Goal: Task Accomplishment & Management: Manage account settings

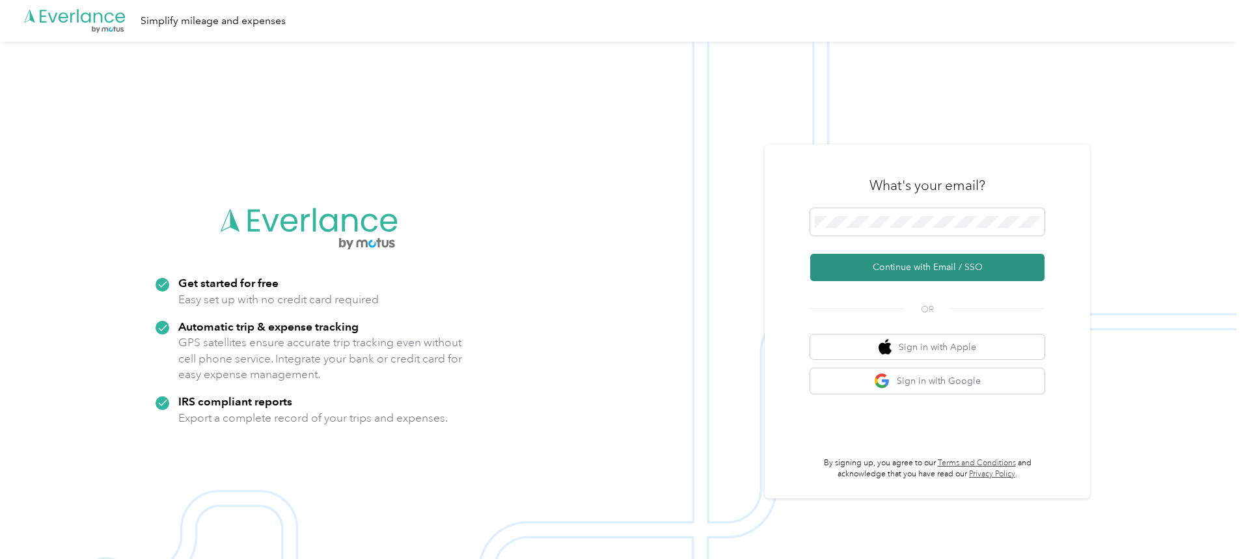
click at [894, 263] on button "Continue with Email / SSO" at bounding box center [927, 267] width 234 height 27
click at [929, 264] on button "Continue with Email / SSO" at bounding box center [927, 267] width 234 height 27
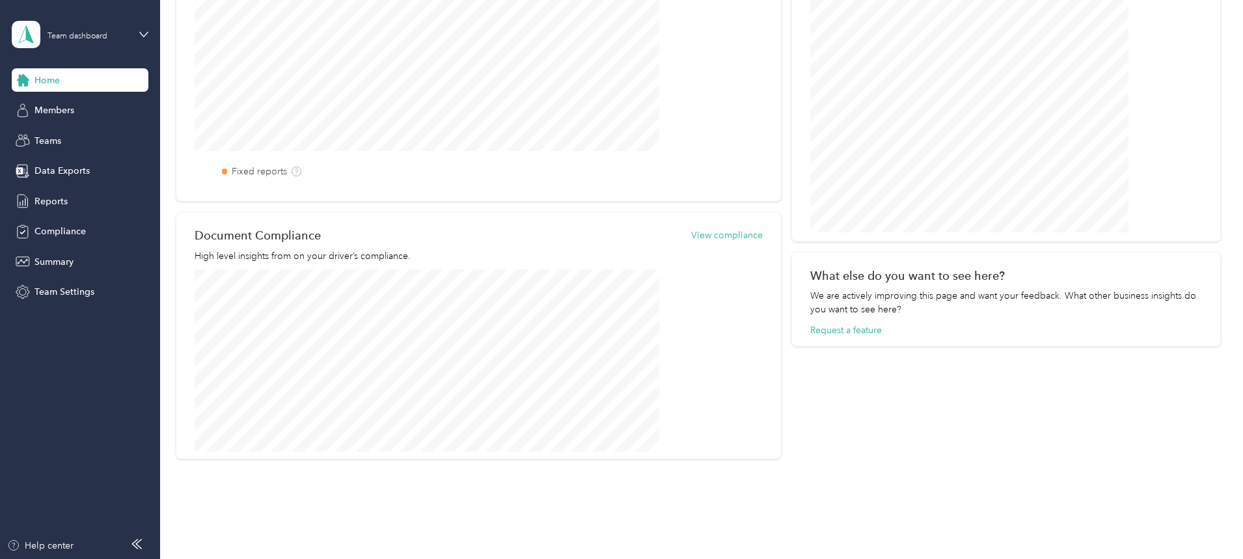
scroll to position [493, 0]
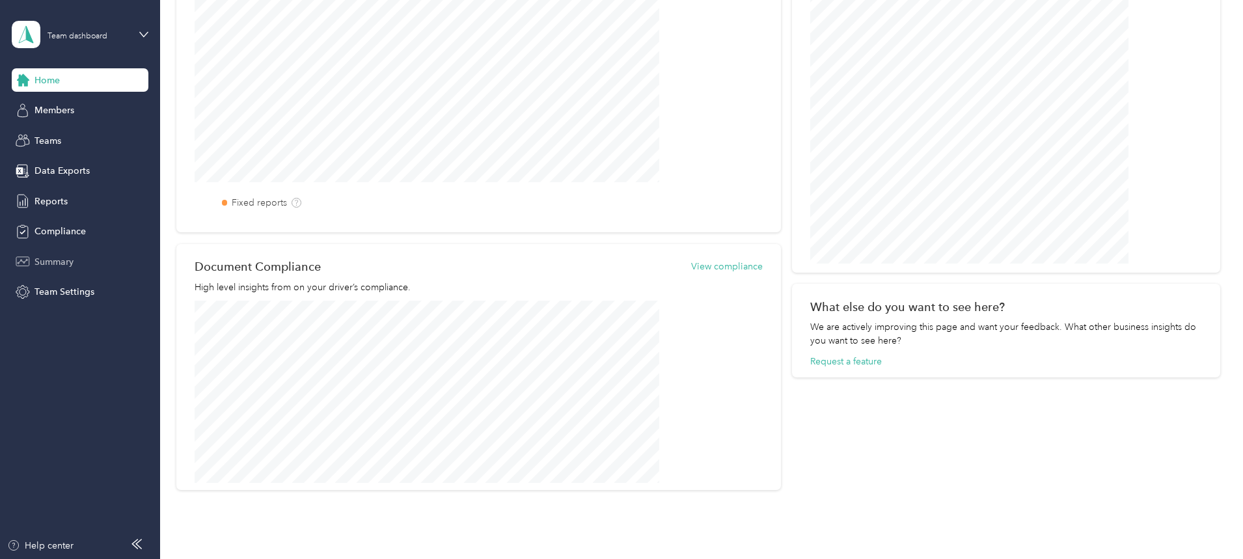
click at [57, 257] on span "Summary" at bounding box center [54, 262] width 39 height 14
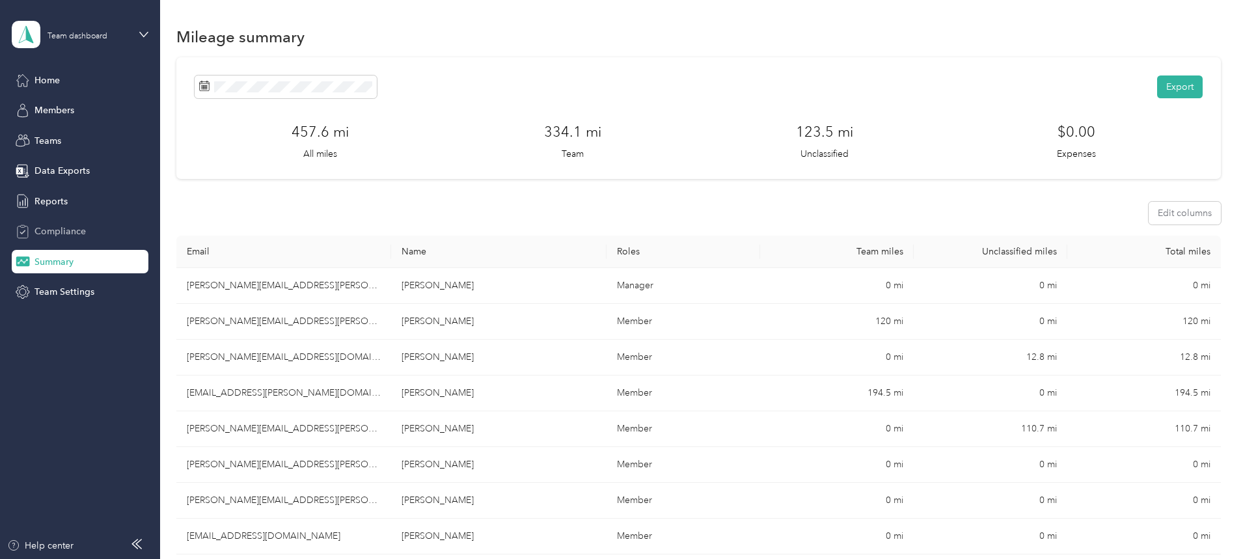
click at [62, 234] on span "Compliance" at bounding box center [60, 232] width 51 height 14
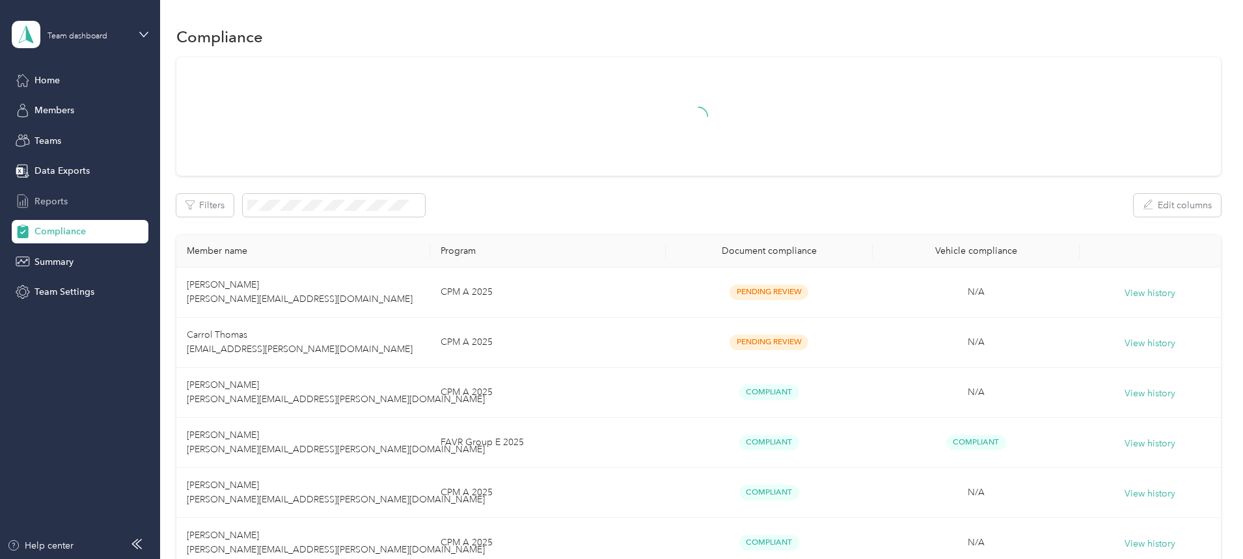
click at [61, 197] on span "Reports" at bounding box center [51, 202] width 33 height 14
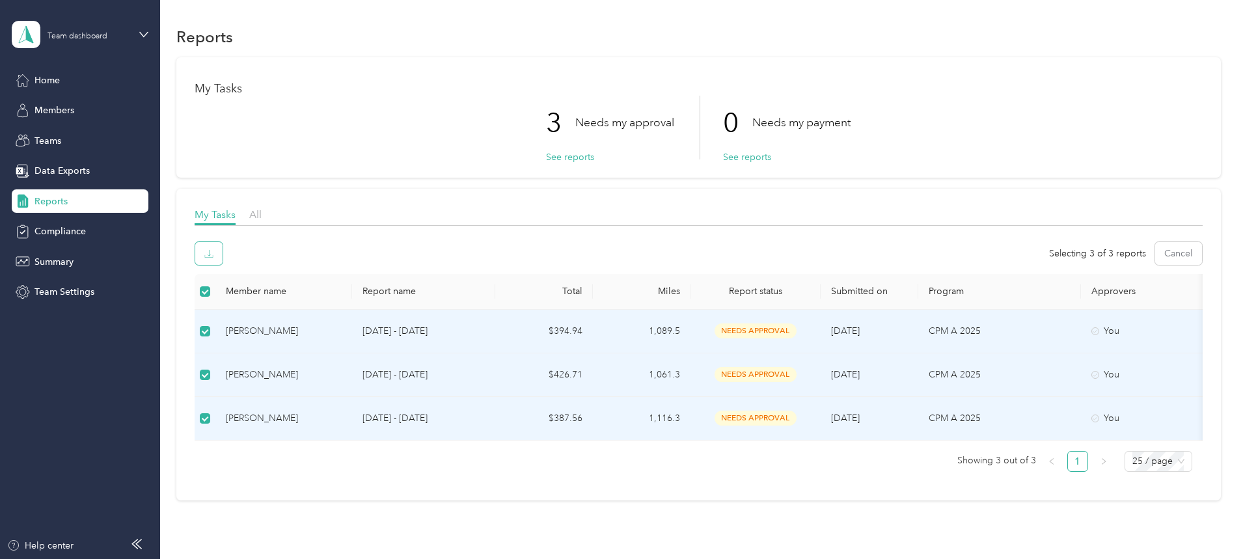
click at [214, 256] on icon "button" at bounding box center [208, 253] width 9 height 9
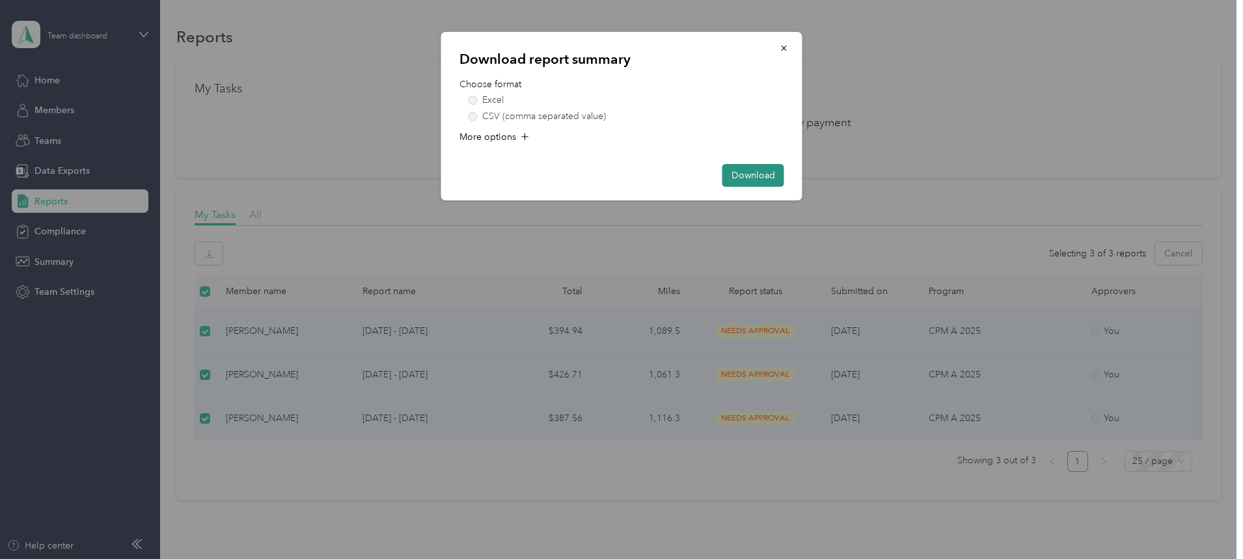
click at [776, 171] on button "Download" at bounding box center [754, 175] width 62 height 23
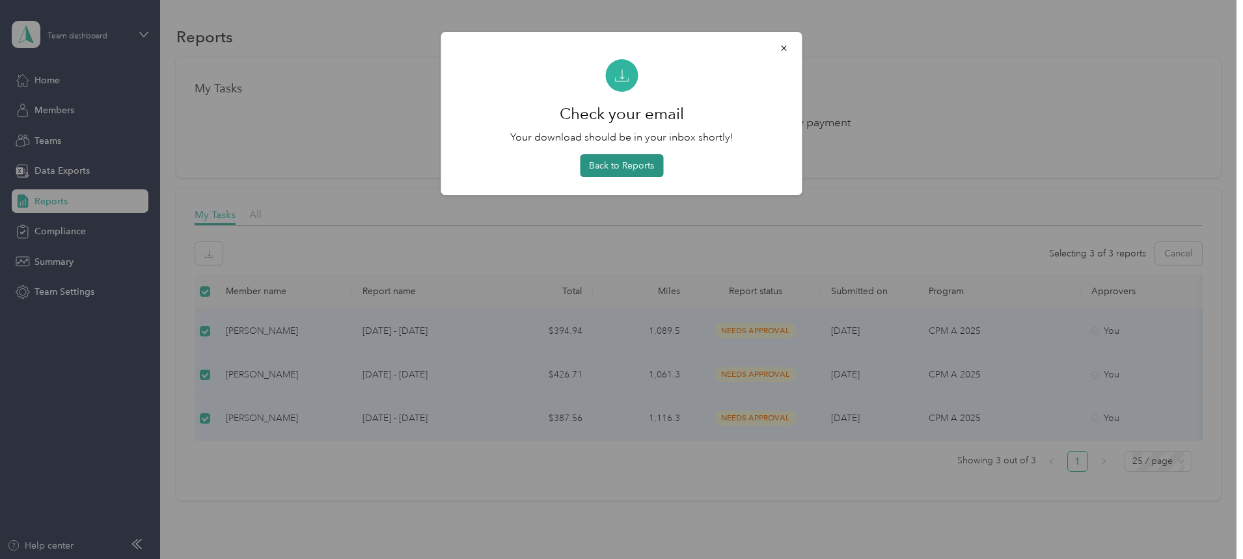
click at [614, 164] on button "Back to Reports" at bounding box center [621, 165] width 83 height 23
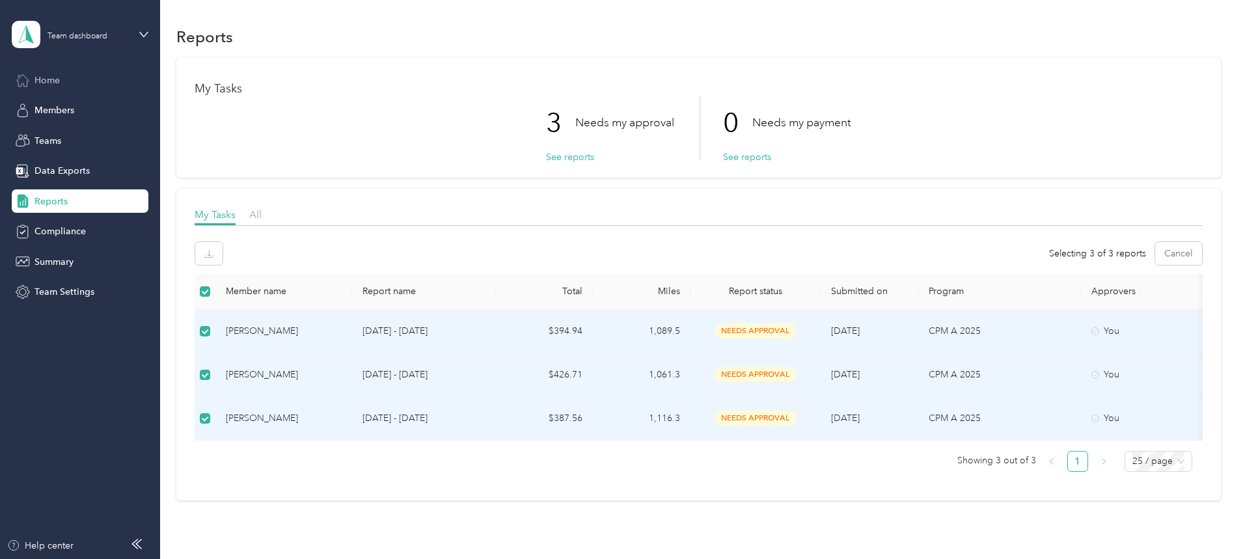
click at [73, 82] on div "Home" at bounding box center [80, 79] width 137 height 23
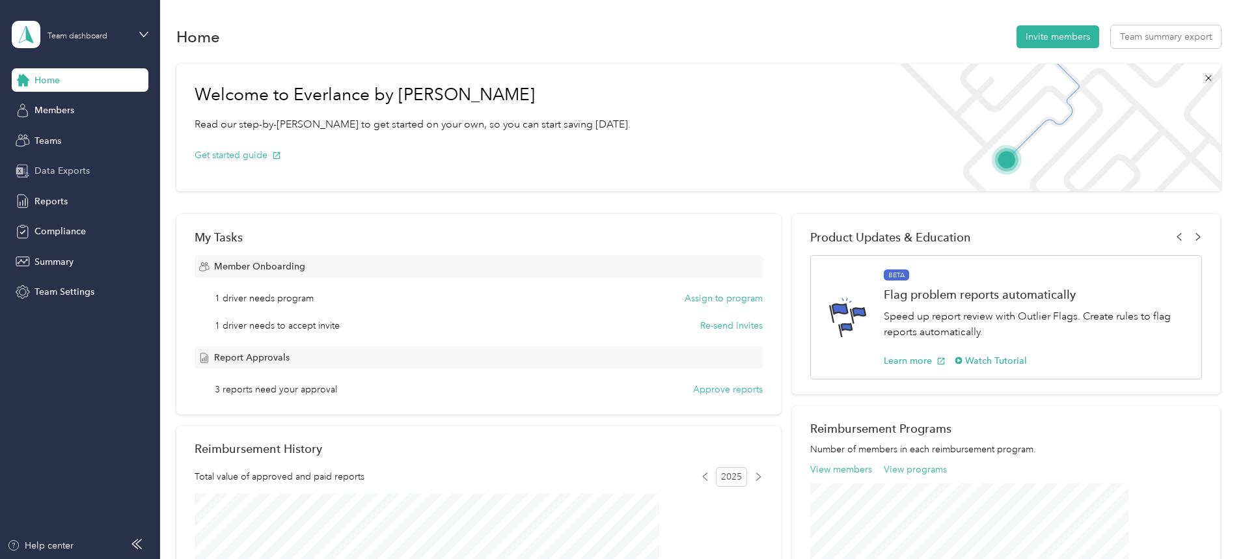
click at [54, 168] on span "Data Exports" at bounding box center [62, 171] width 55 height 14
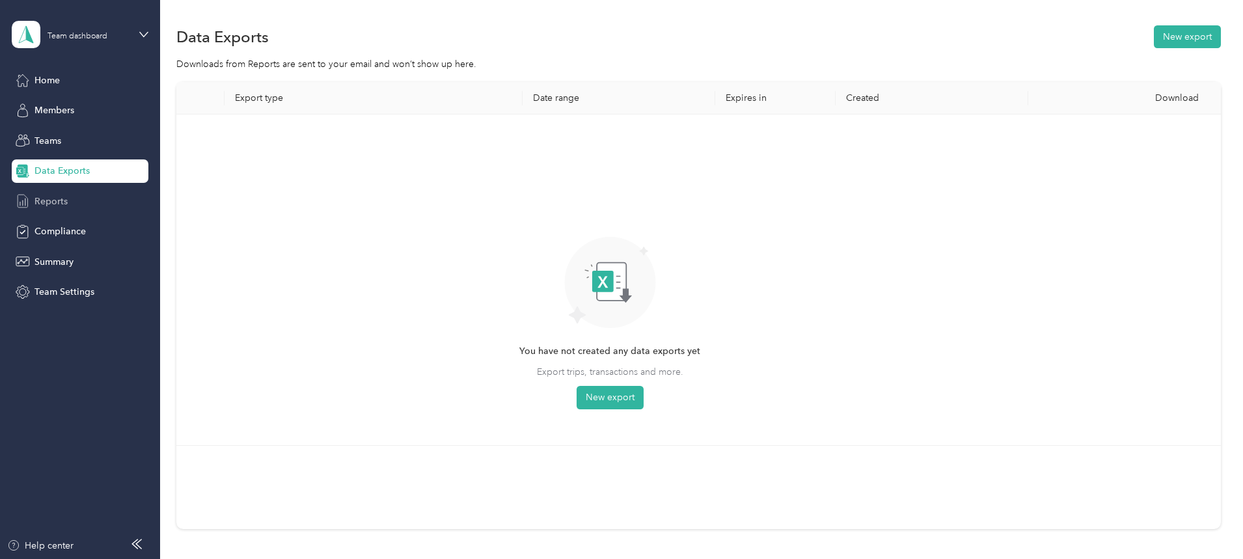
click at [52, 198] on span "Reports" at bounding box center [51, 202] width 33 height 14
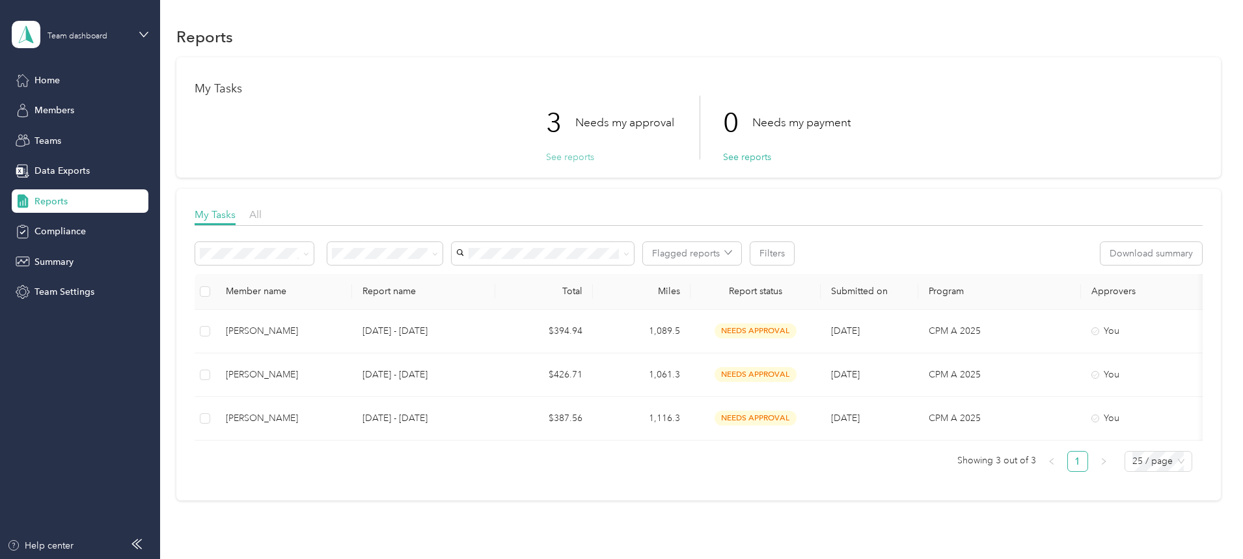
click at [568, 157] on button "See reports" at bounding box center [570, 157] width 48 height 14
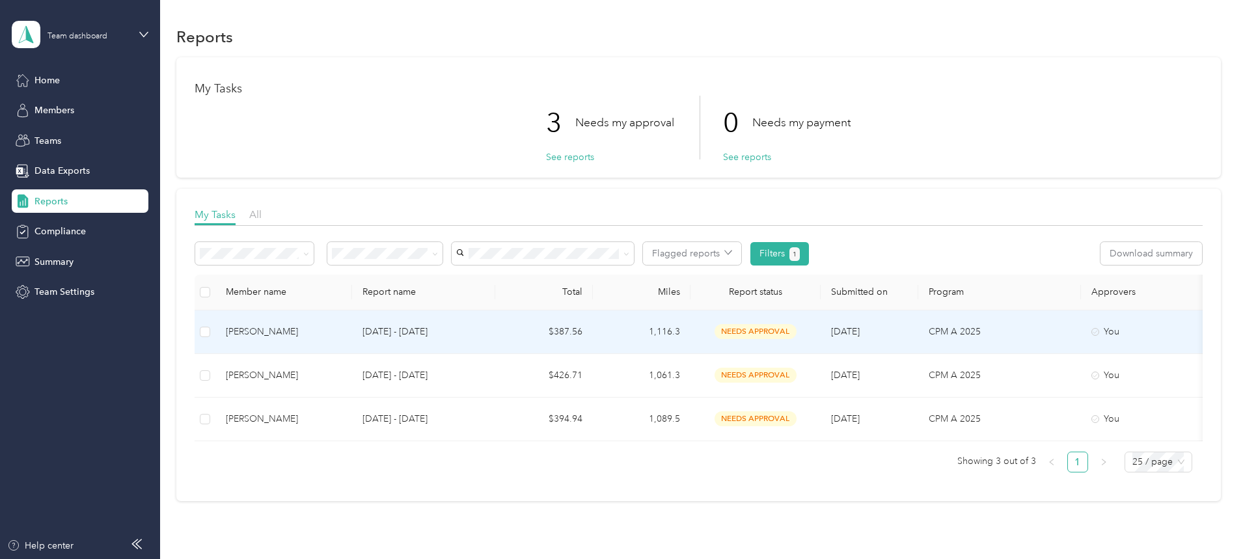
click at [342, 330] on div "[PERSON_NAME]" at bounding box center [284, 332] width 116 height 14
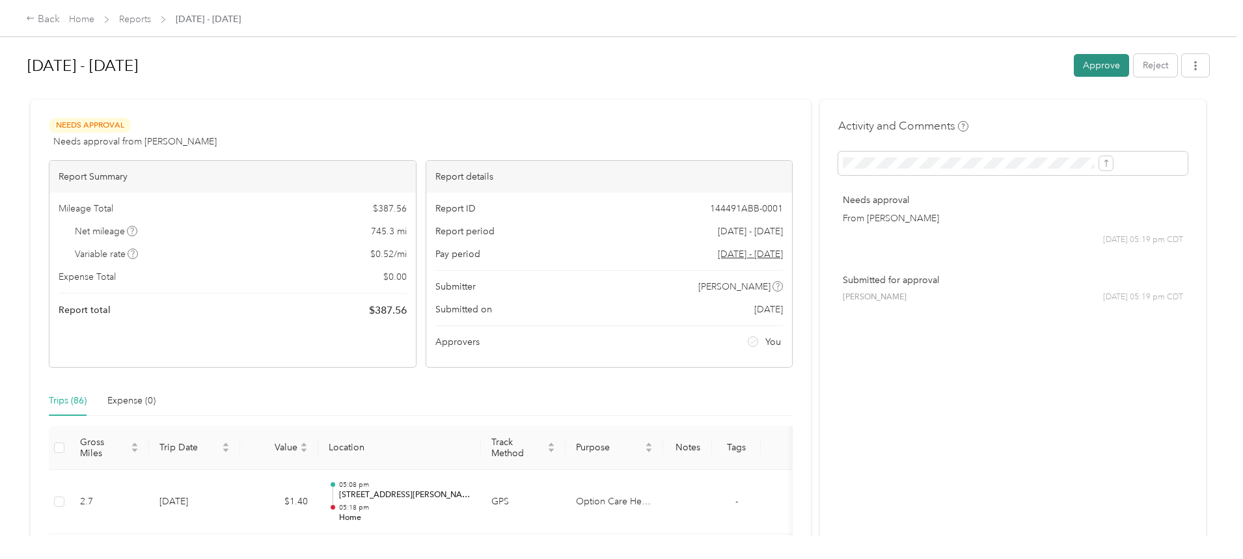
click at [1074, 67] on button "Approve" at bounding box center [1101, 65] width 55 height 23
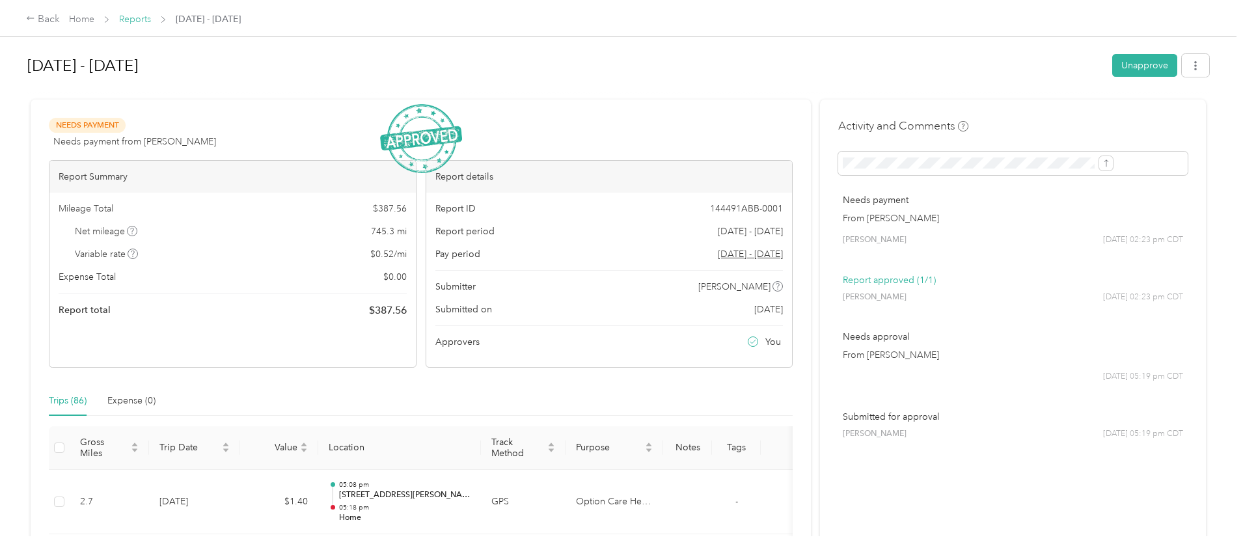
click at [151, 18] on link "Reports" at bounding box center [135, 19] width 32 height 11
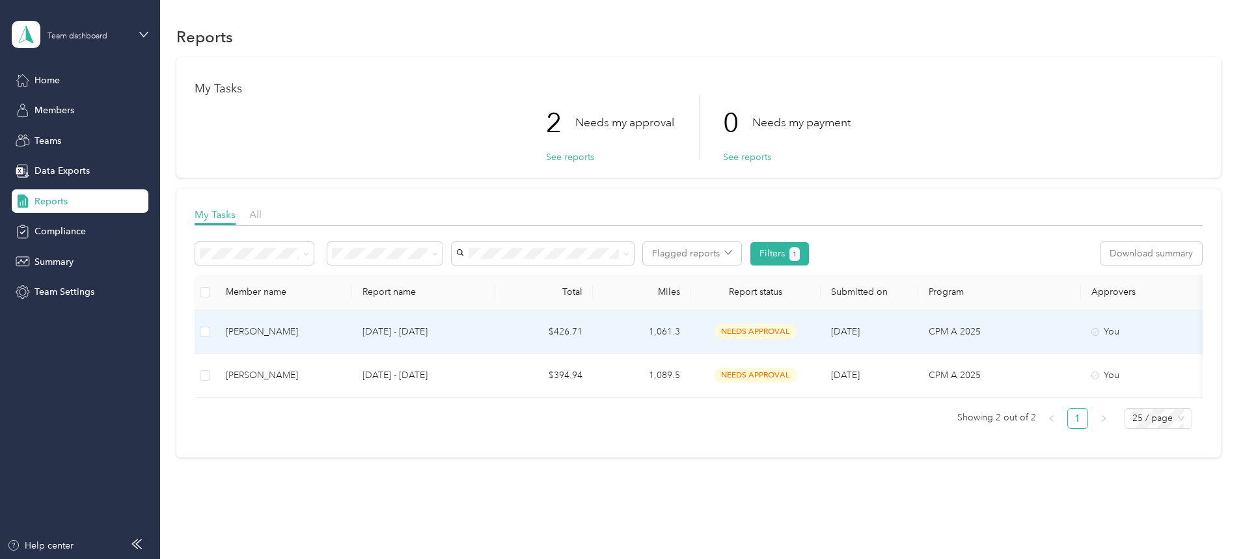
click at [341, 331] on div "[PERSON_NAME]" at bounding box center [284, 332] width 116 height 14
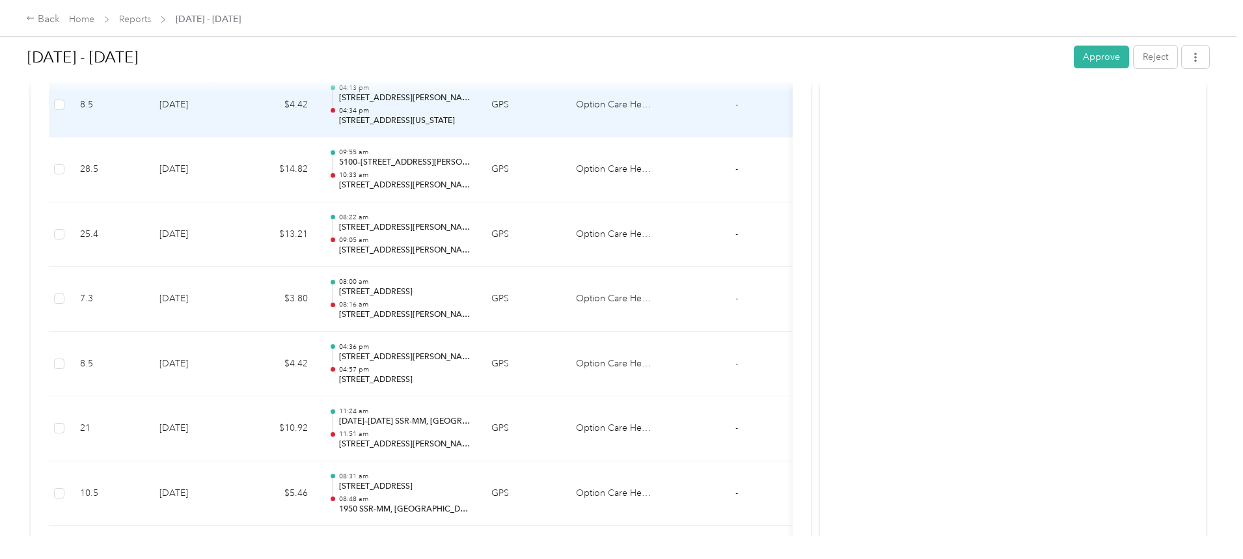
scroll to position [550, 0]
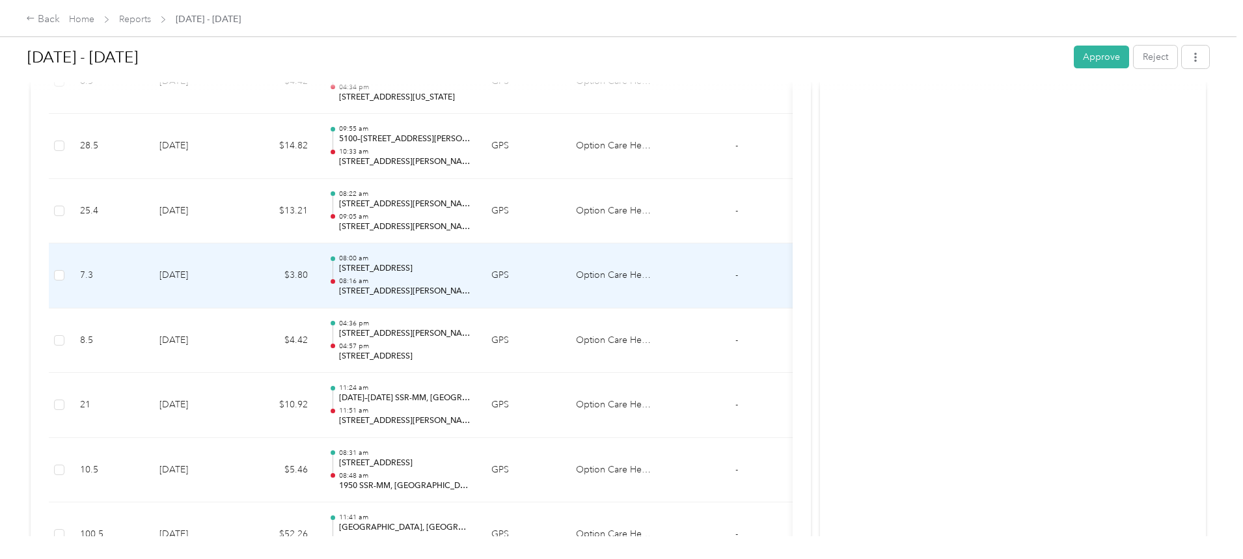
click at [471, 287] on p "[STREET_ADDRESS][PERSON_NAME][PERSON_NAME]" at bounding box center [404, 292] width 131 height 12
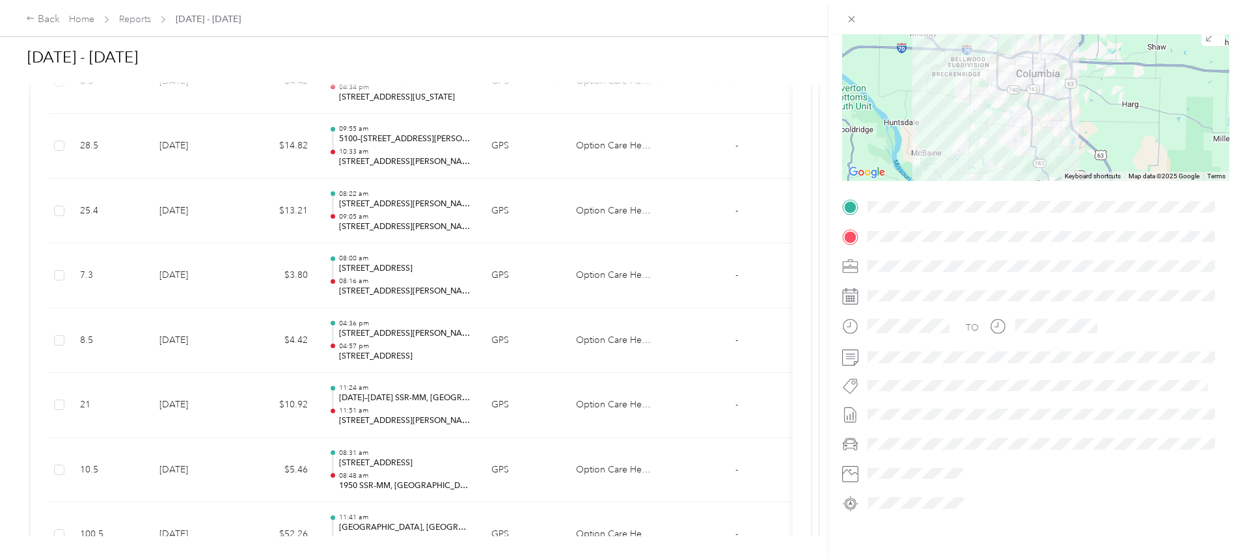
scroll to position [122, 0]
click at [111, 288] on div "Trip details This trip cannot be edited because it is either under review, appr…" at bounding box center [621, 279] width 1243 height 559
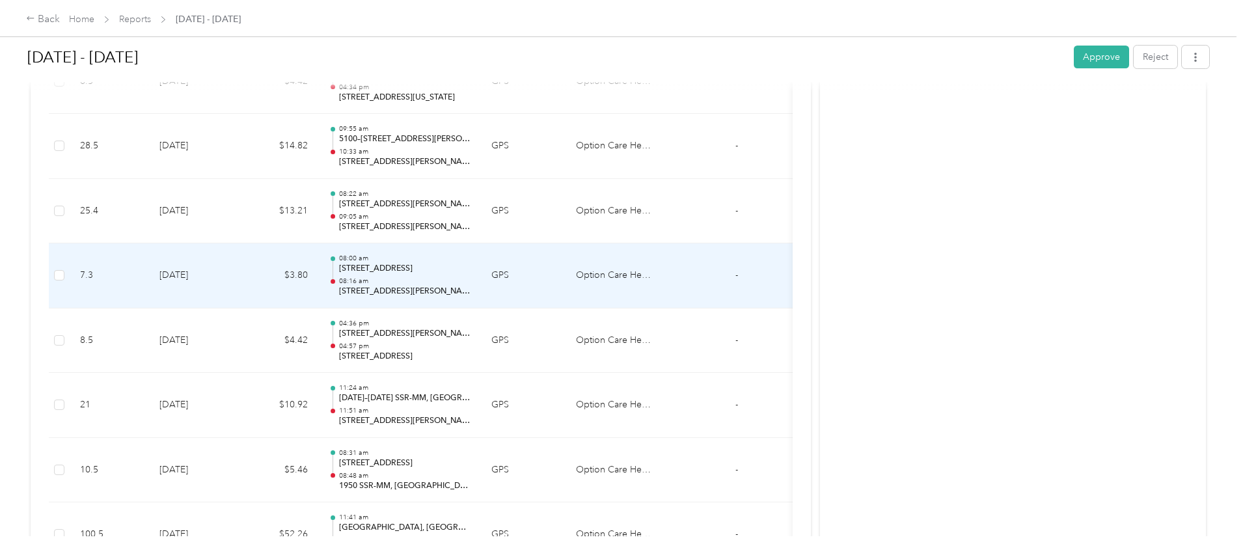
click at [466, 290] on p "[STREET_ADDRESS][PERSON_NAME][PERSON_NAME]" at bounding box center [404, 292] width 131 height 12
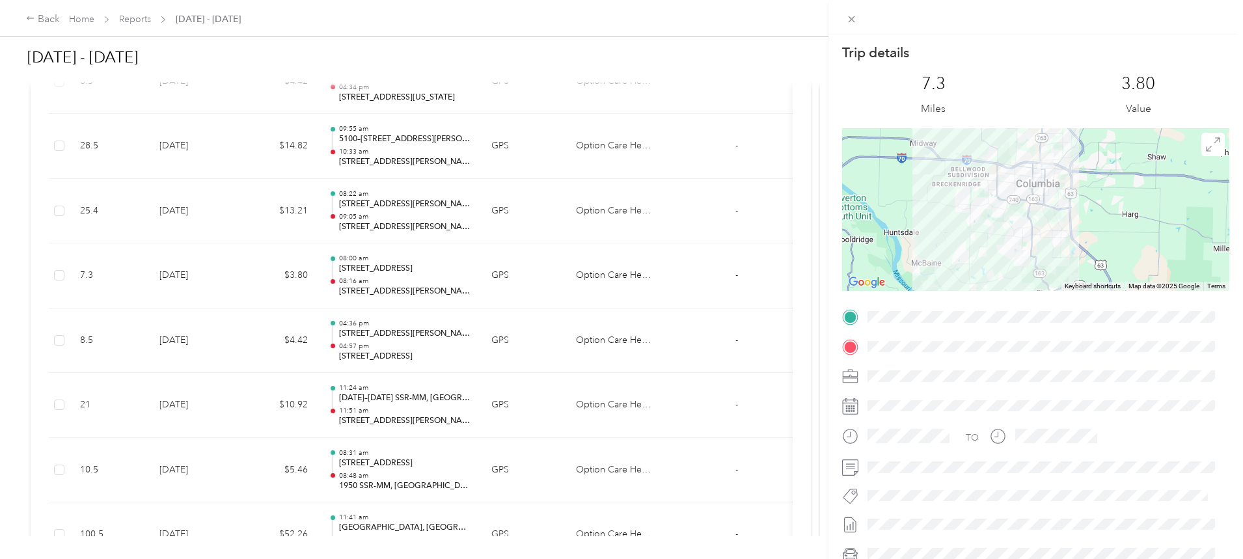
click at [102, 260] on div "Trip details This trip cannot be edited because it is either under review, appr…" at bounding box center [621, 279] width 1243 height 559
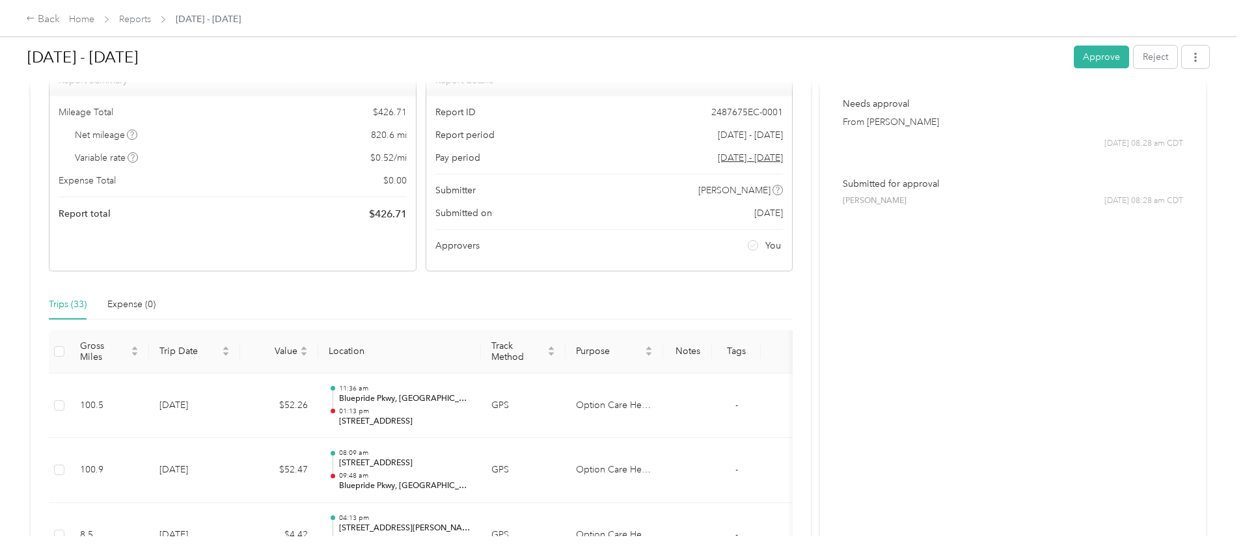
scroll to position [0, 0]
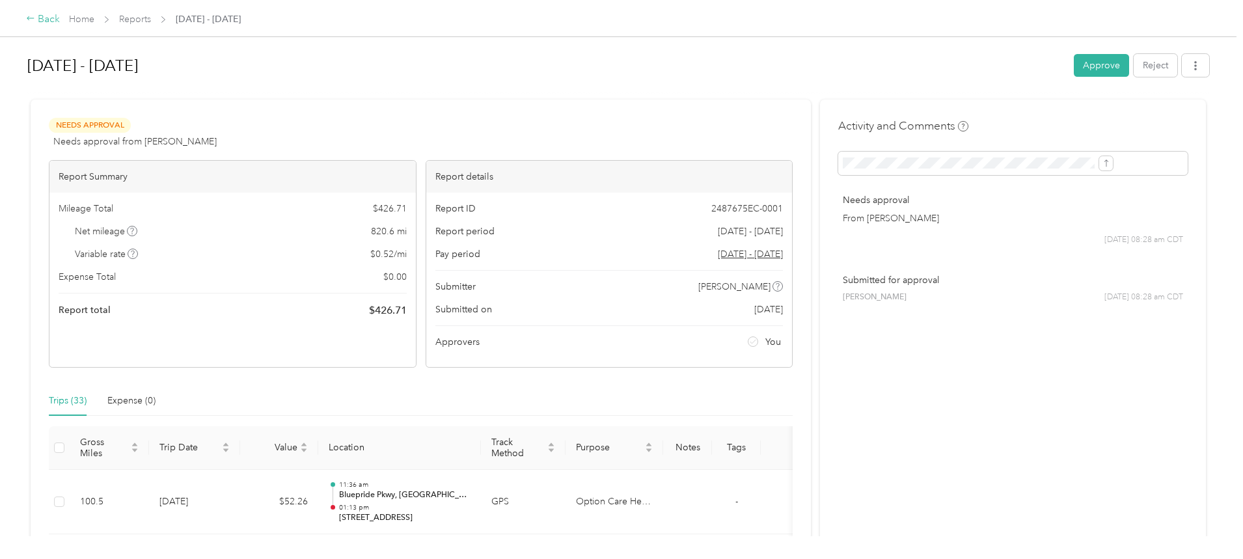
click at [60, 20] on div "Back" at bounding box center [43, 20] width 34 height 16
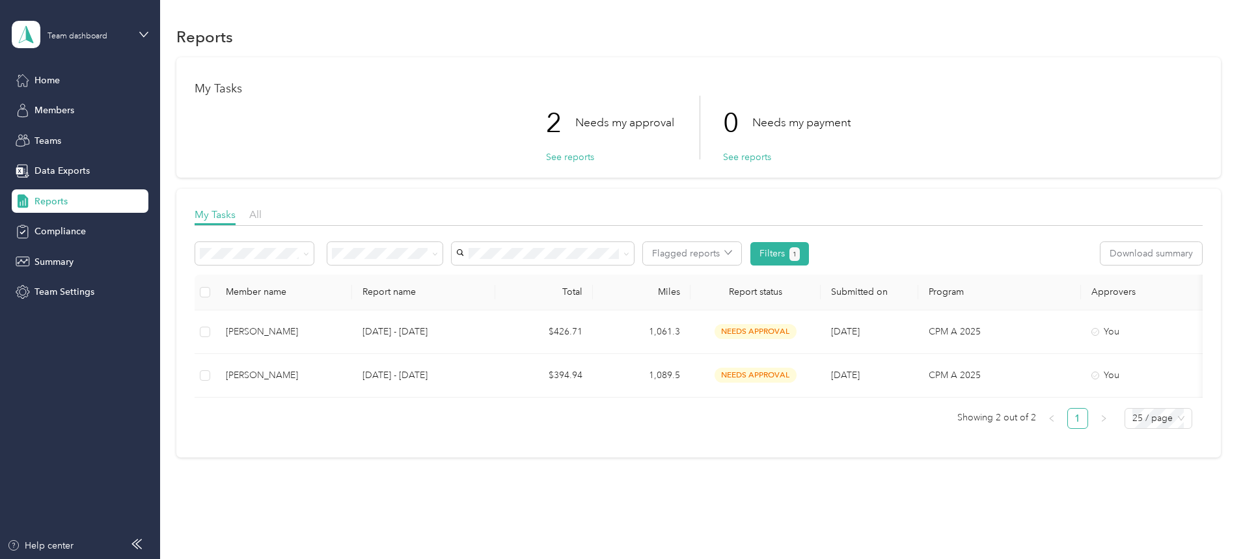
click at [461, 348] on div "Approved by me" at bounding box center [471, 346] width 97 height 14
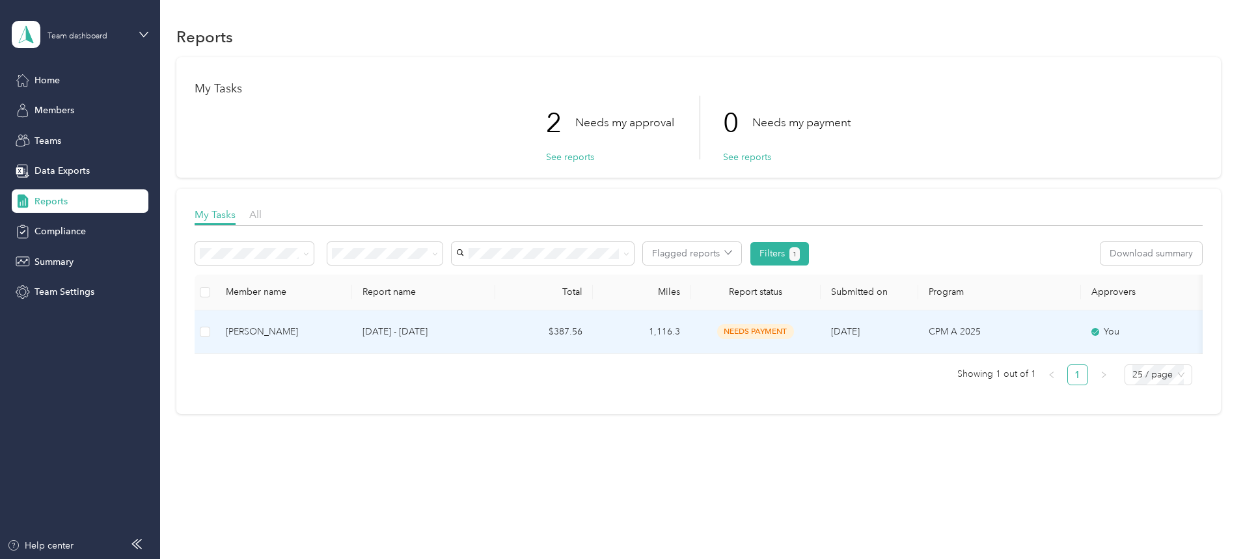
click at [342, 333] on div "[PERSON_NAME]" at bounding box center [284, 332] width 116 height 14
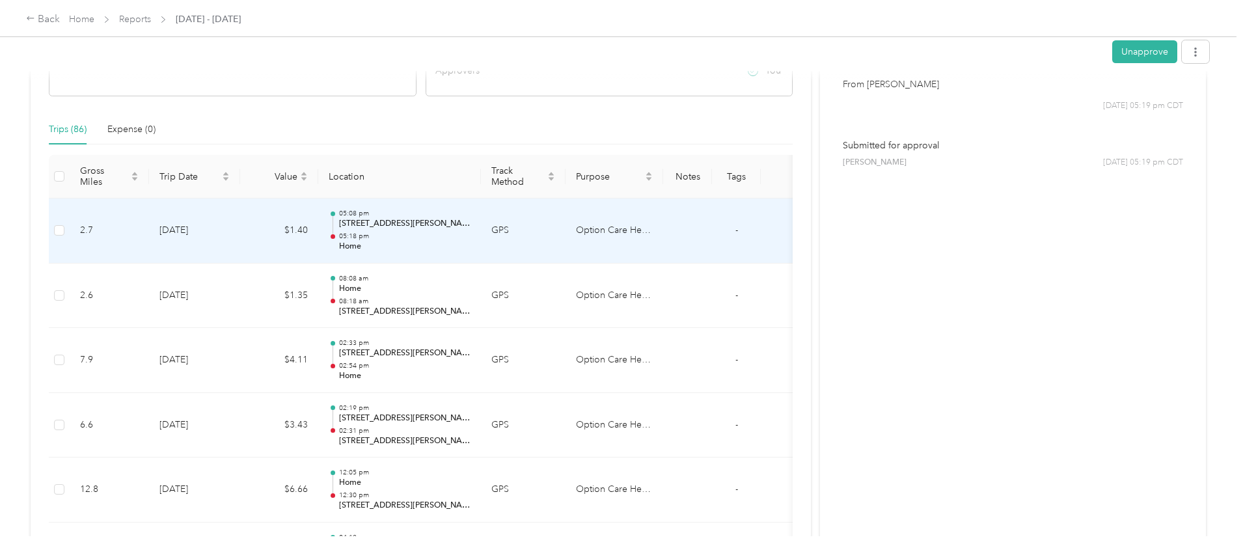
scroll to position [271, 0]
click at [318, 238] on td "$1.40" at bounding box center [279, 231] width 78 height 65
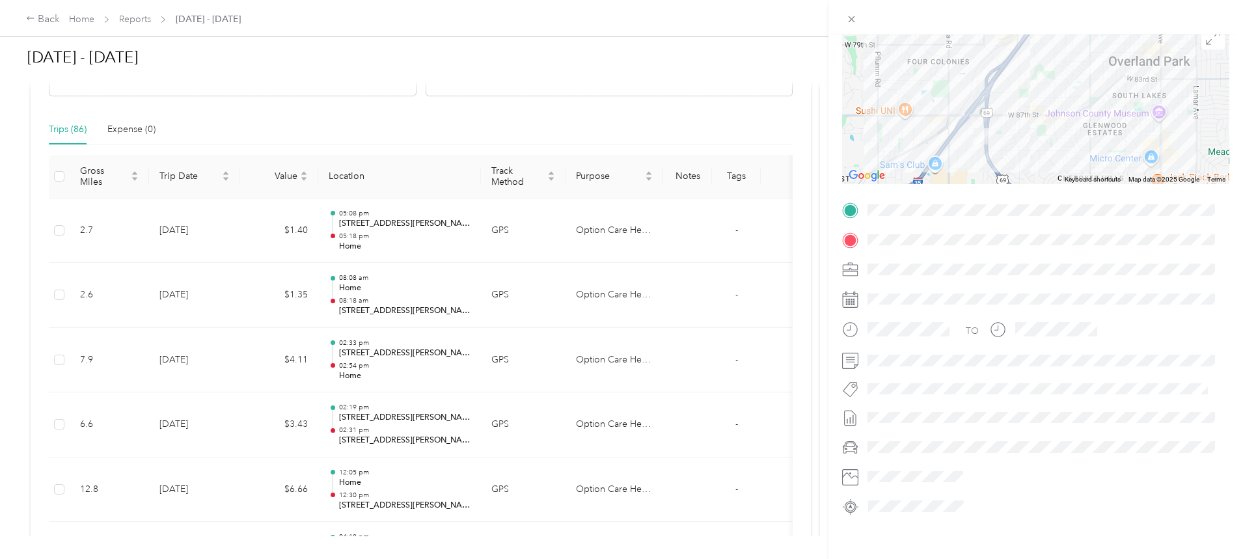
scroll to position [122, 0]
click at [76, 192] on div "Trip details This trip cannot be edited because it is either under review, appr…" at bounding box center [621, 279] width 1243 height 559
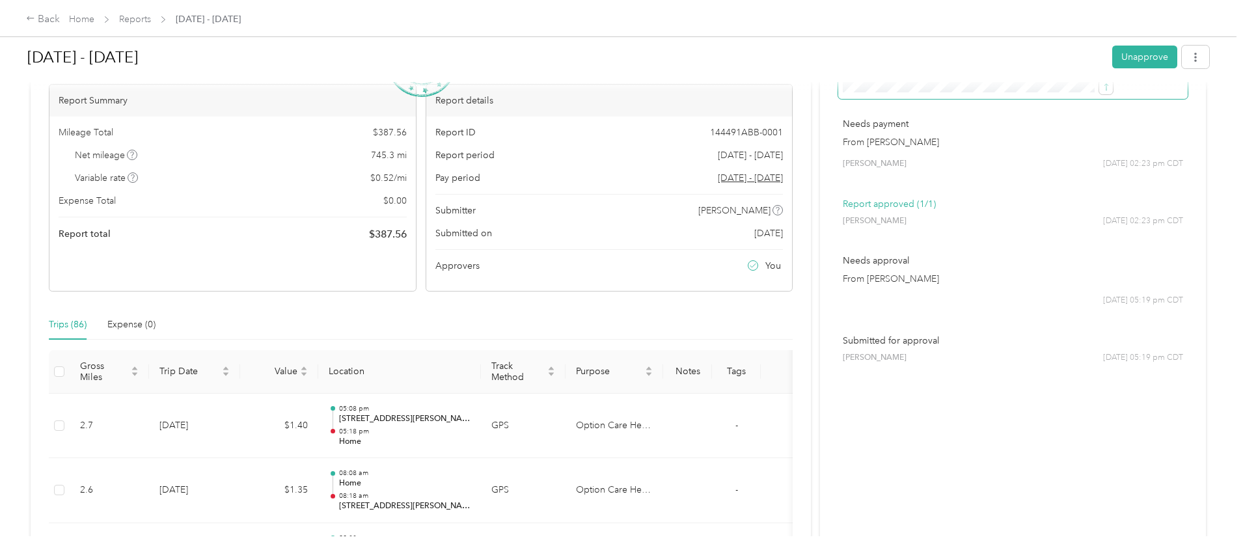
scroll to position [0, 0]
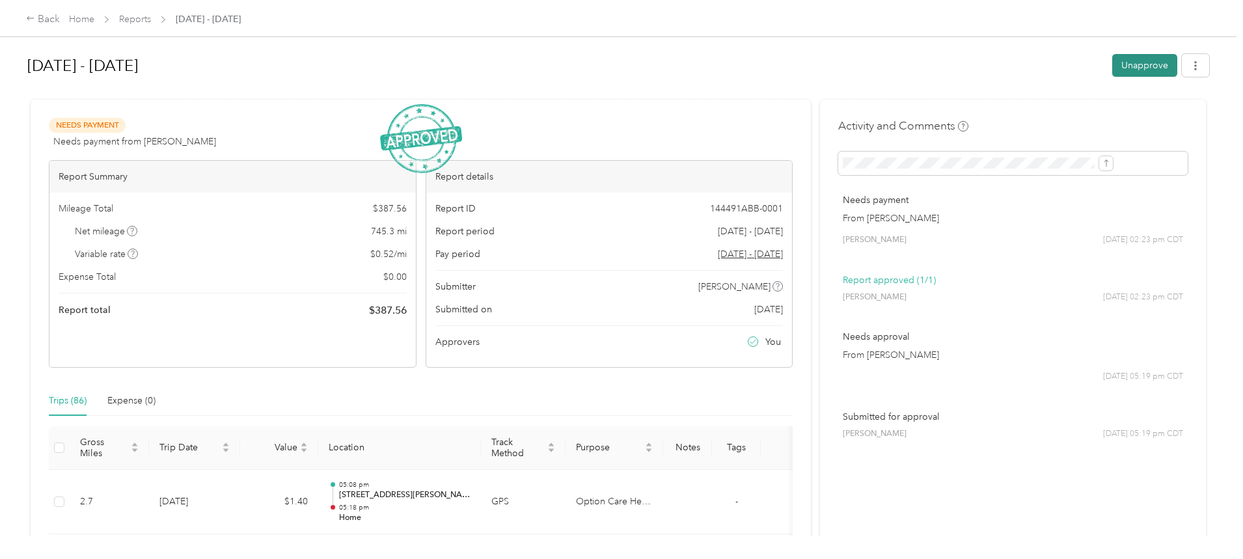
click at [1112, 64] on button "Unapprove" at bounding box center [1144, 65] width 65 height 23
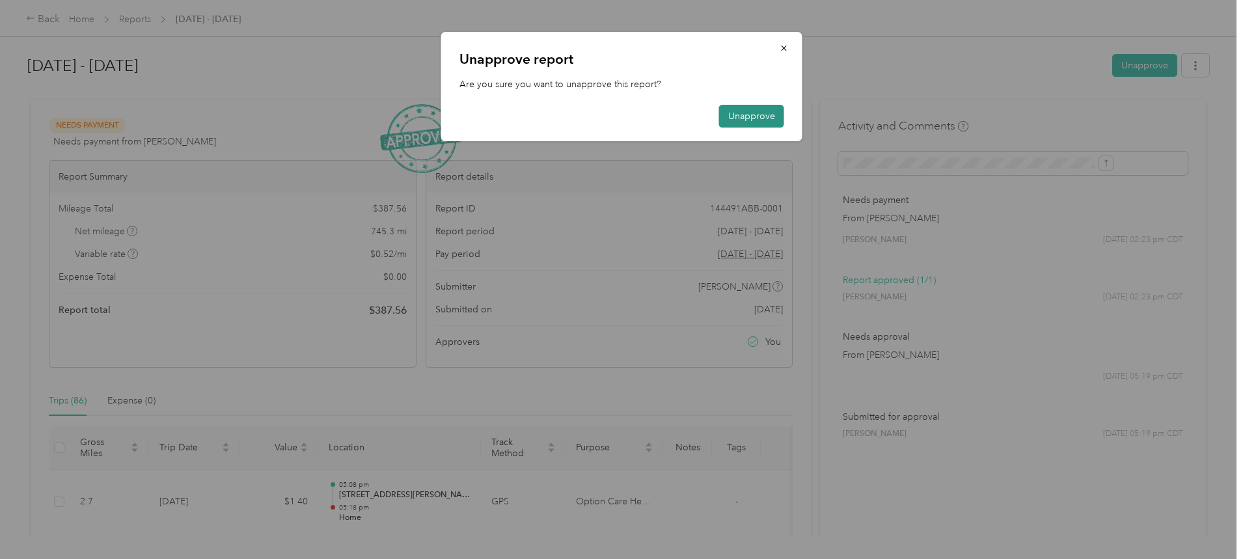
click at [758, 111] on button "Unapprove" at bounding box center [751, 116] width 65 height 23
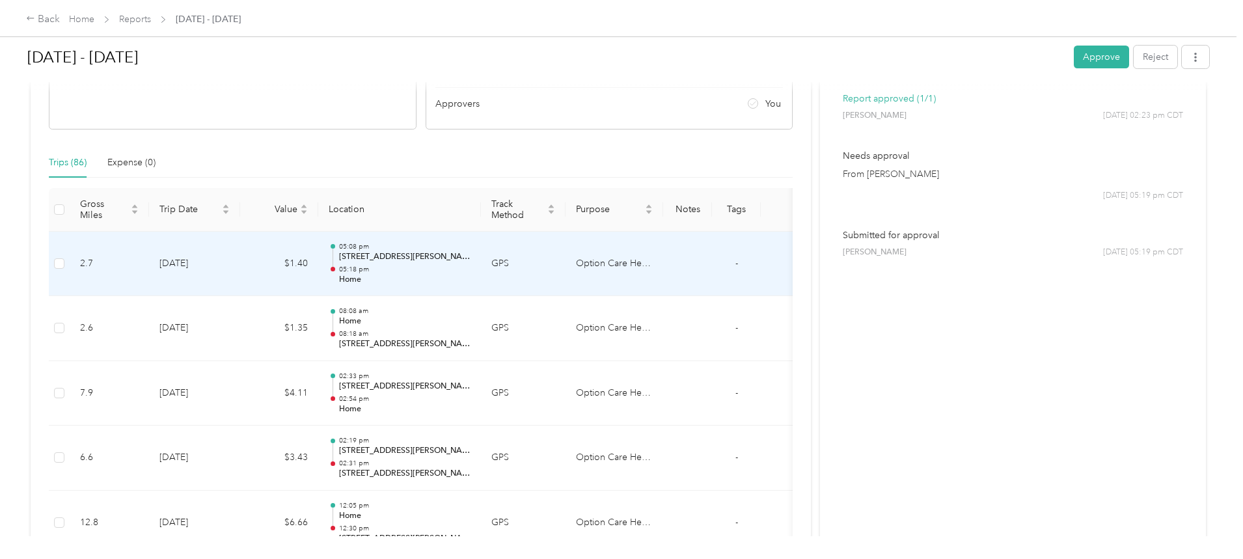
scroll to position [260, 0]
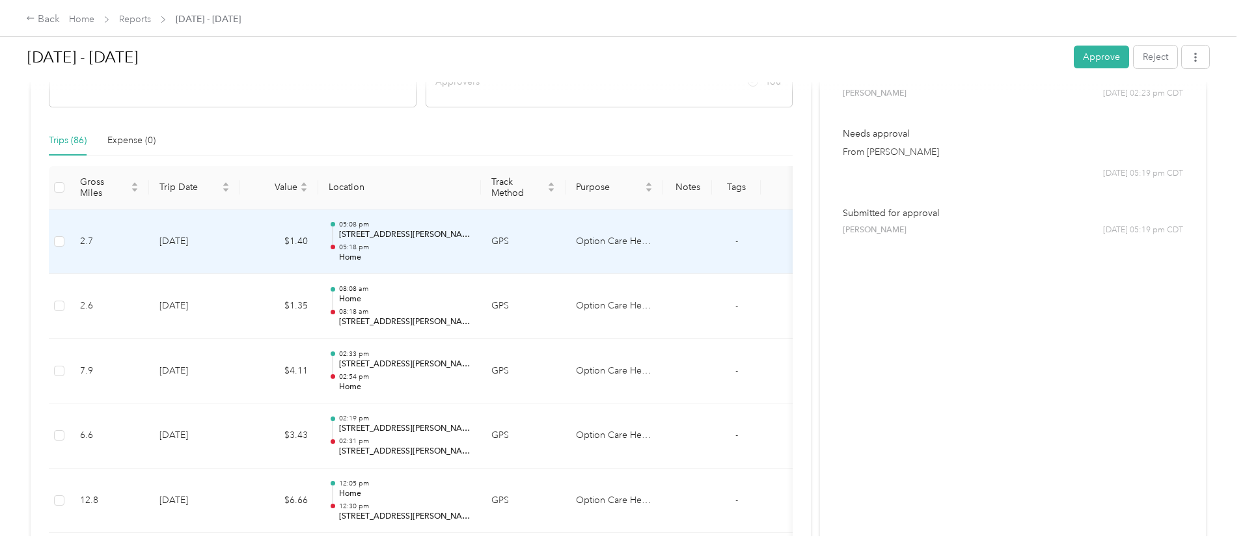
click at [462, 242] on div "05:08 pm [STREET_ADDRESS][PERSON_NAME] 05:18 pm Home" at bounding box center [404, 242] width 131 height 44
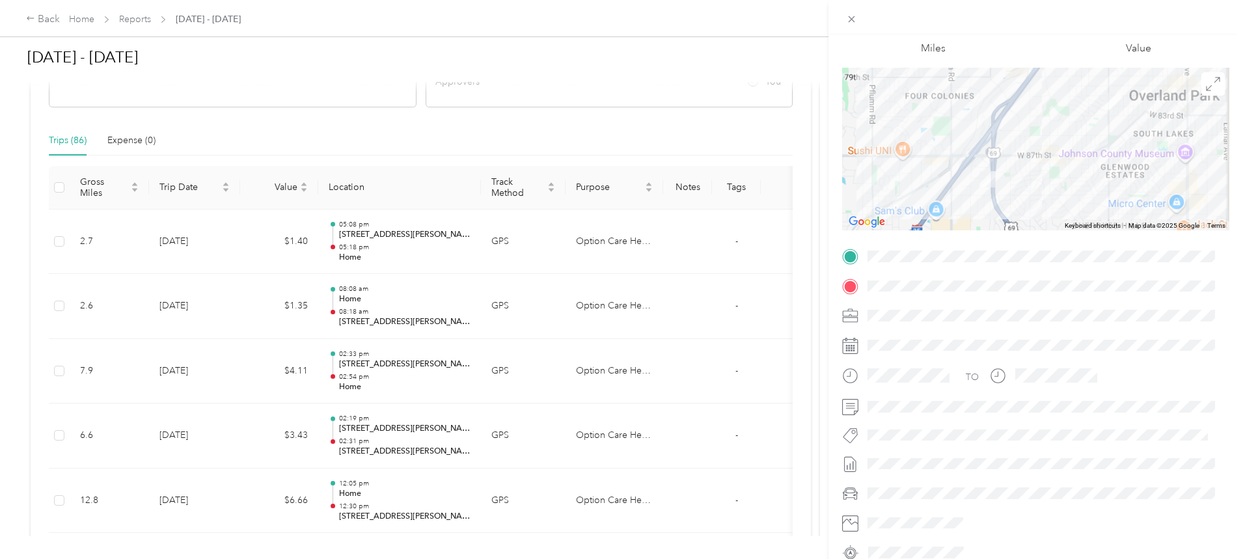
scroll to position [0, 0]
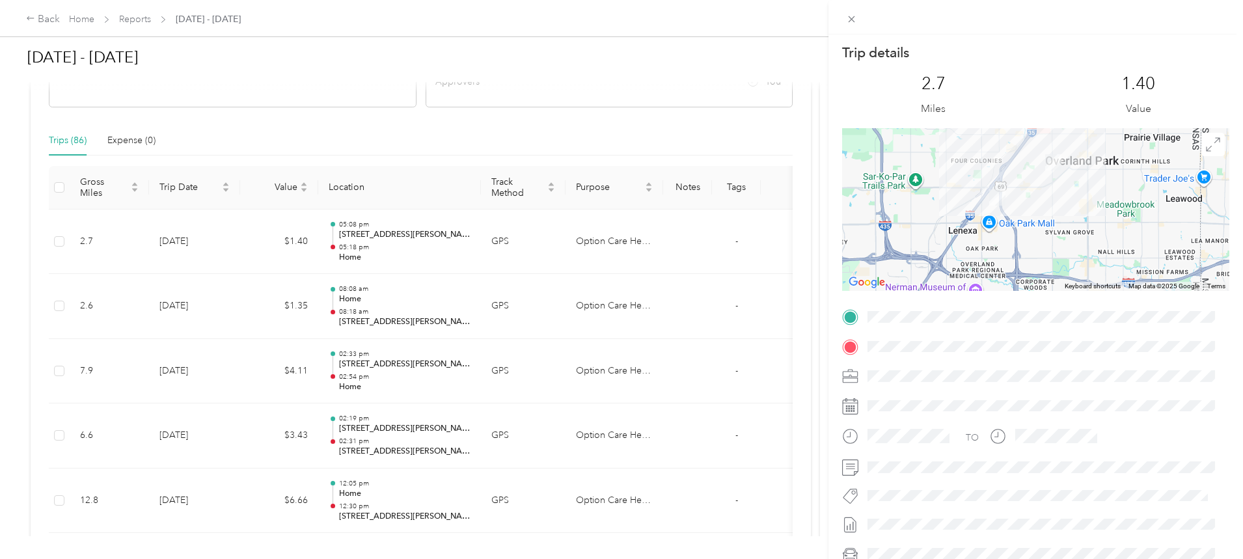
click at [146, 18] on div "Trip details This trip cannot be edited because it is either under review, appr…" at bounding box center [621, 279] width 1243 height 559
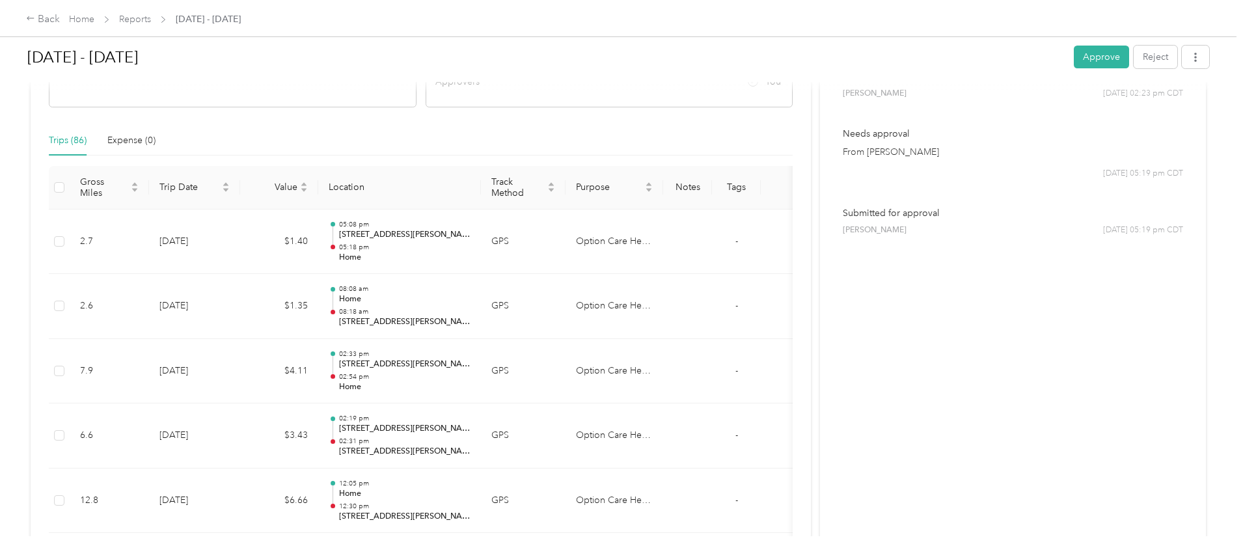
click at [60, 21] on div "Back" at bounding box center [43, 20] width 34 height 16
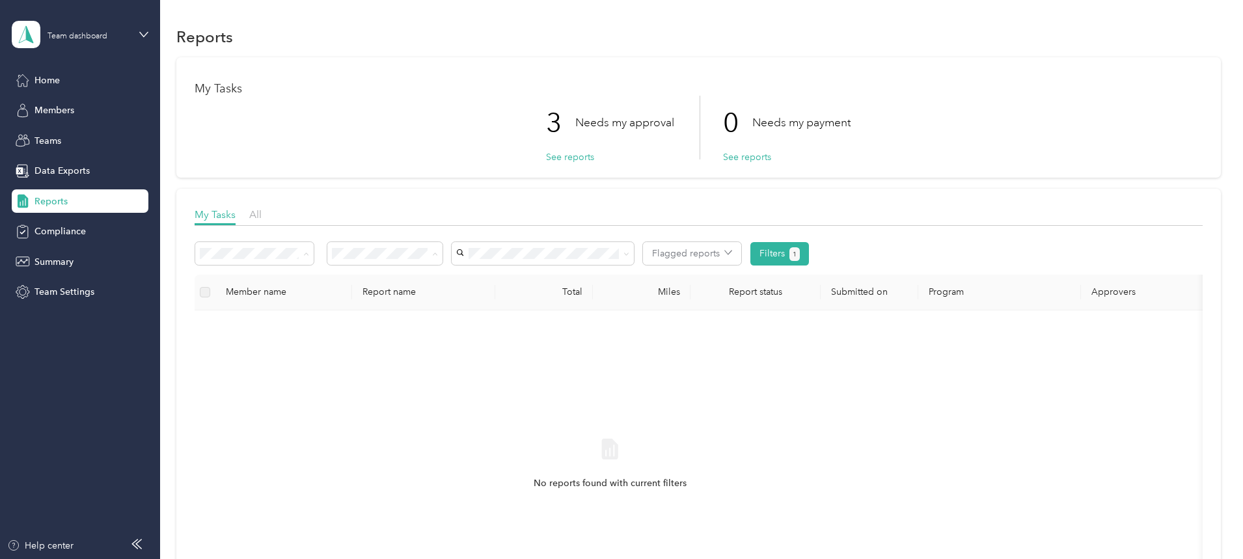
click at [442, 282] on li "All" at bounding box center [471, 277] width 115 height 23
